Goal: Transaction & Acquisition: Download file/media

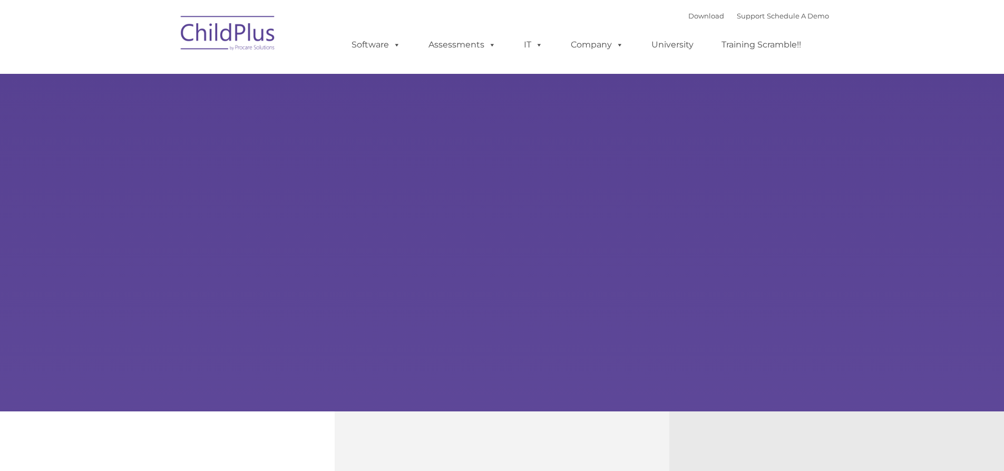
type input ""
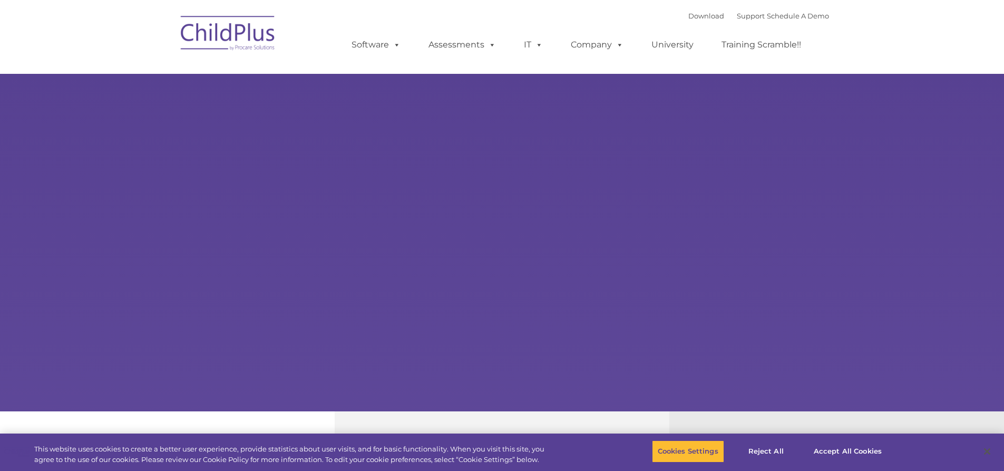
select select "MEDIUM"
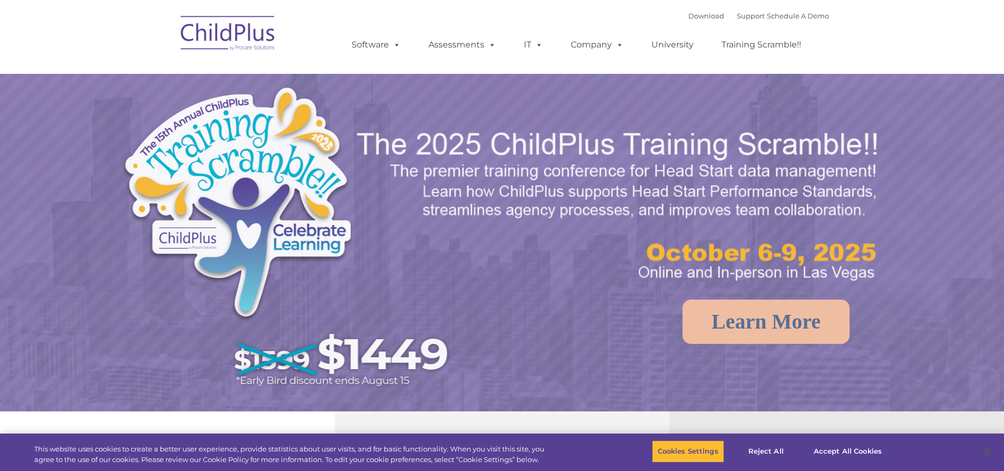
select select "MEDIUM"
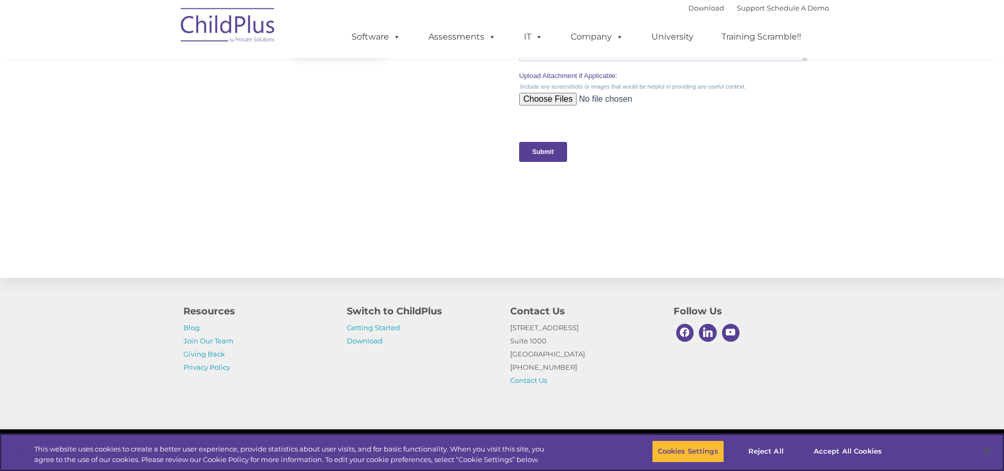
scroll to position [1044, 0]
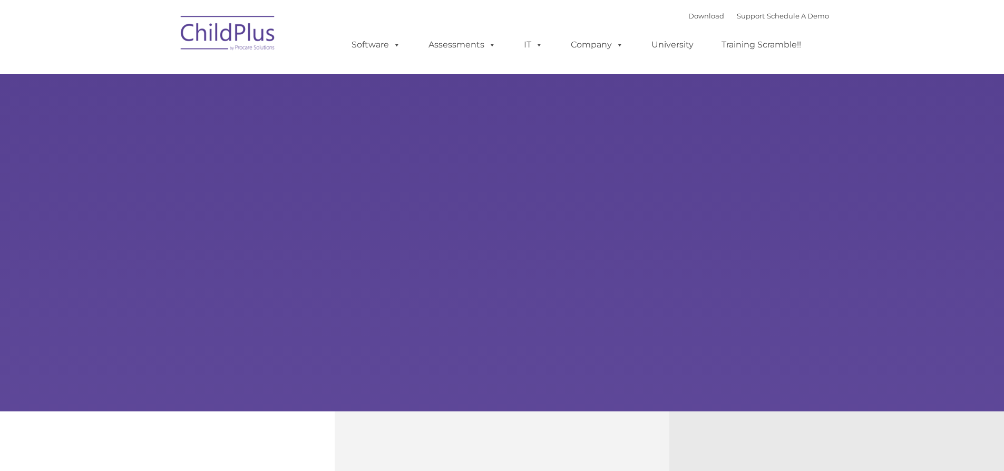
type input ""
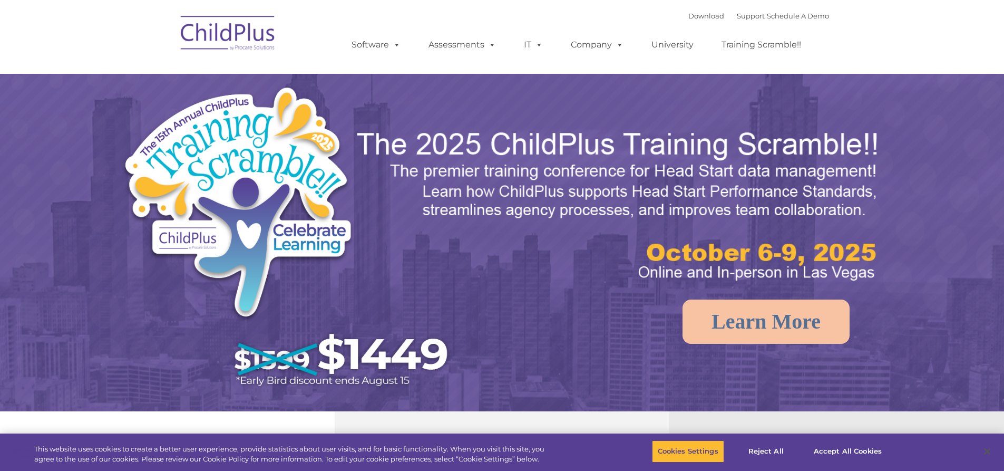
select select "MEDIUM"
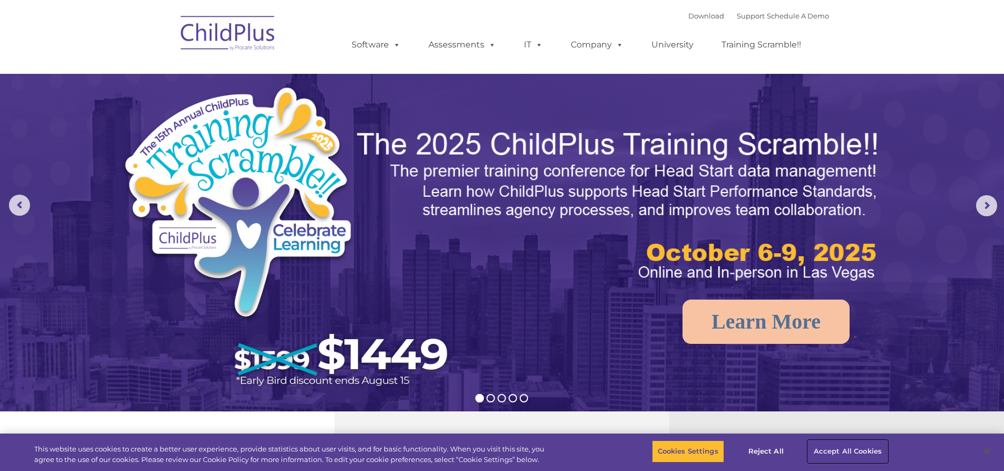
click at [848, 453] on button "Accept All Cookies" at bounding box center [848, 451] width 80 height 22
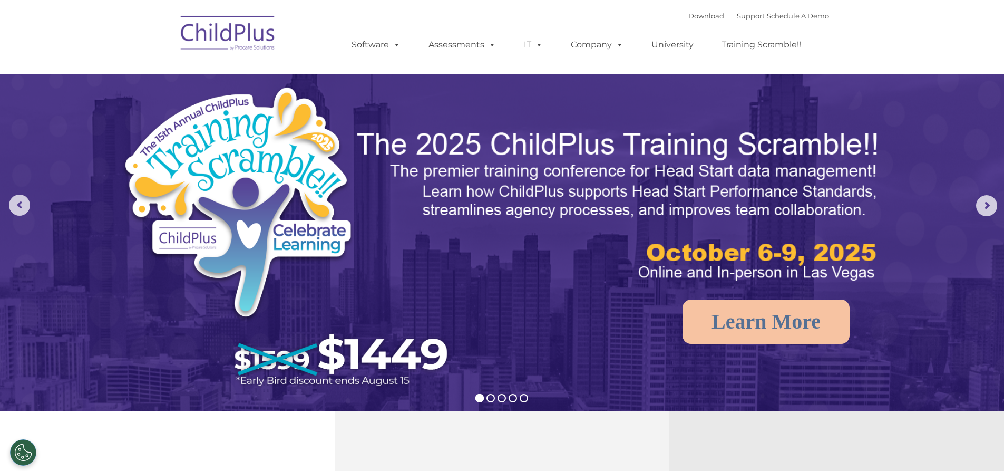
click at [988, 194] on img at bounding box center [502, 315] width 1004 height 631
click at [988, 200] on rs-arrow at bounding box center [986, 205] width 21 height 21
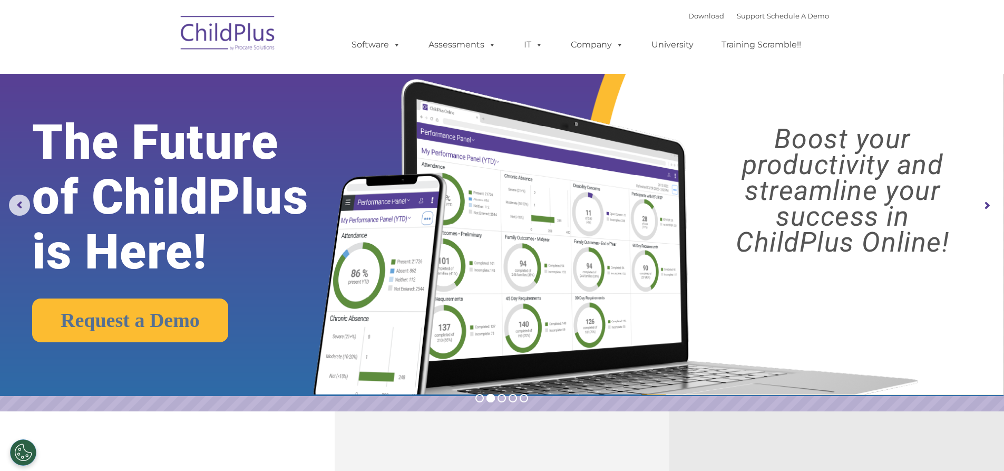
click at [843, 247] on rs-layer "Boost your productivity and streamline your success in ChildPlus Online!" at bounding box center [843, 190] width 298 height 129
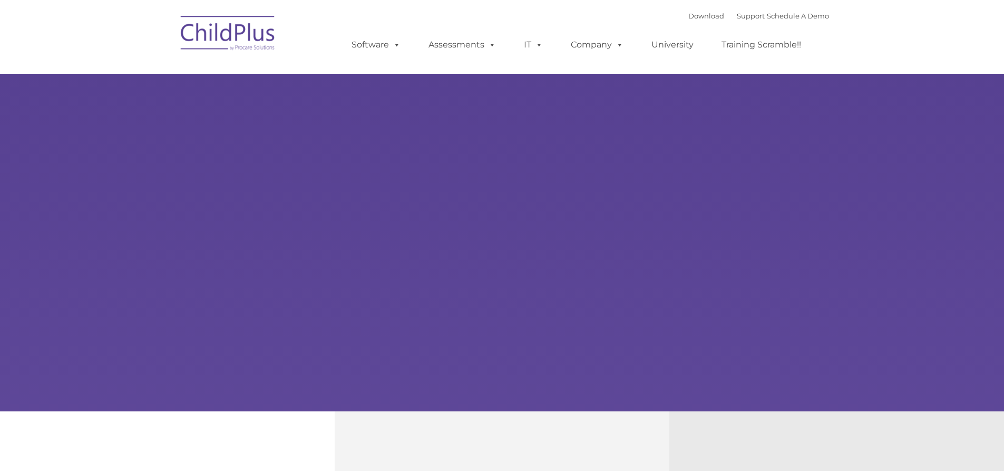
type input ""
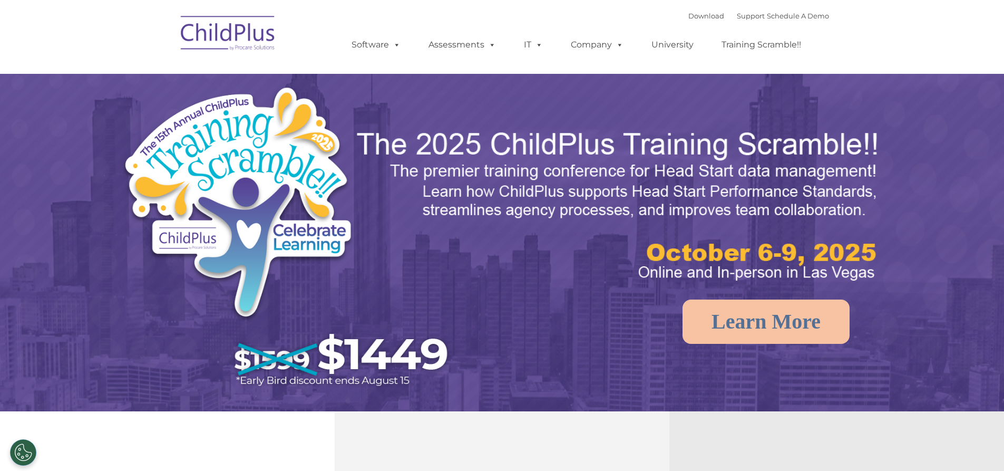
select select "MEDIUM"
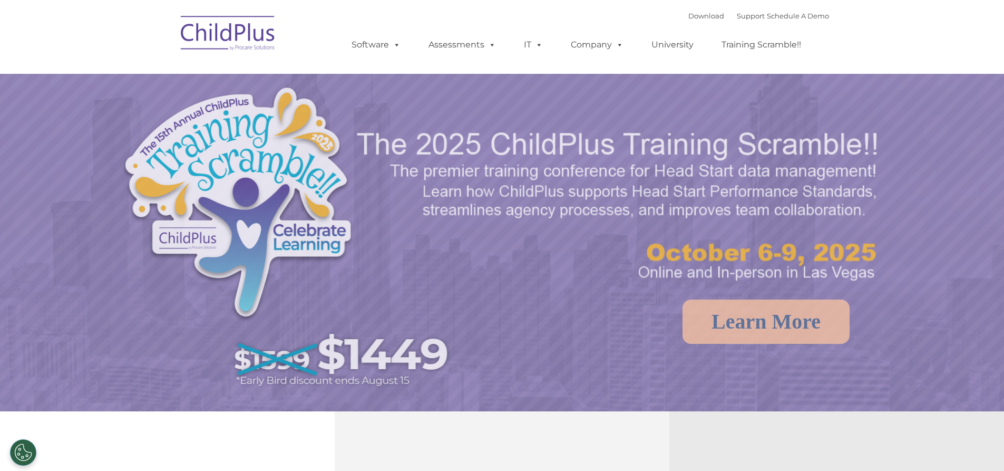
select select "MEDIUM"
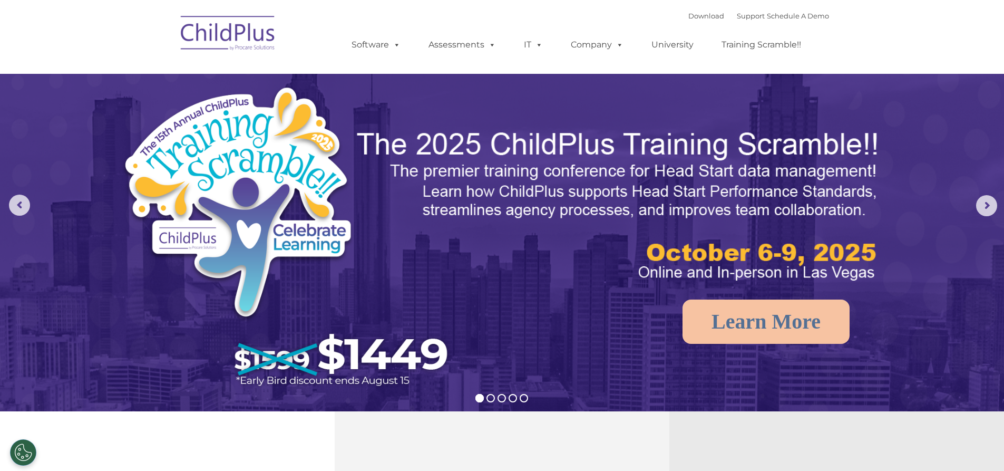
click at [693, 21] on div "Download Support | Schedule A Demo " at bounding box center [758, 16] width 141 height 16
click at [693, 12] on link "Download" at bounding box center [706, 16] width 36 height 8
